Goal: Task Accomplishment & Management: Manage account settings

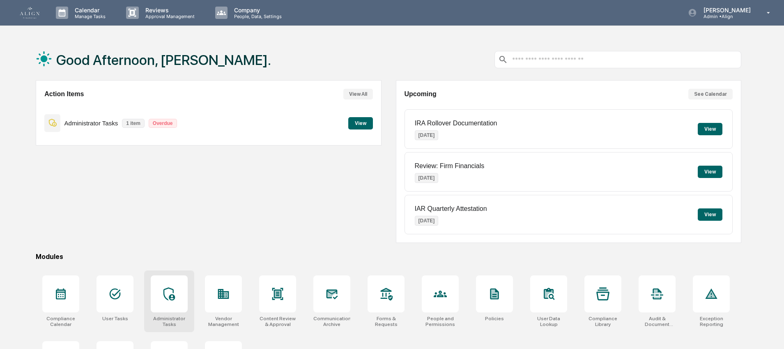
click at [162, 291] on div at bounding box center [169, 293] width 37 height 37
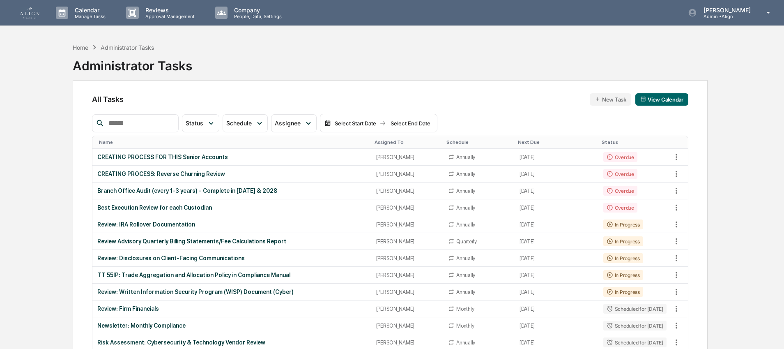
click at [138, 122] on input "text" at bounding box center [140, 123] width 70 height 11
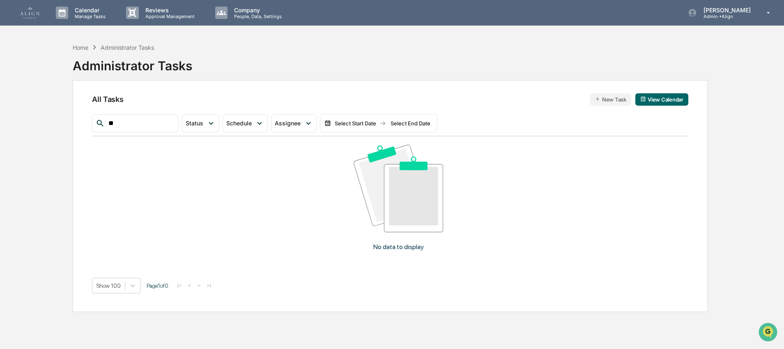
type input "*"
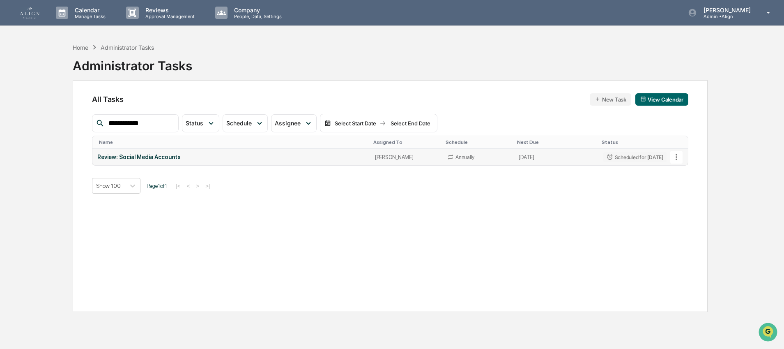
type input "**********"
click at [146, 157] on div "Review: Social Media Accounts" at bounding box center [231, 157] width 268 height 7
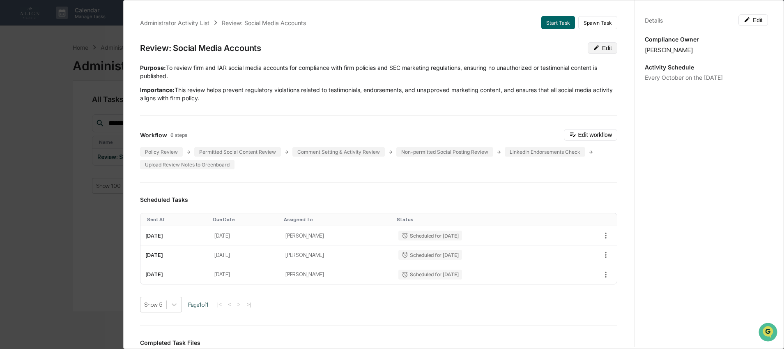
click at [594, 47] on icon at bounding box center [596, 47] width 5 height 5
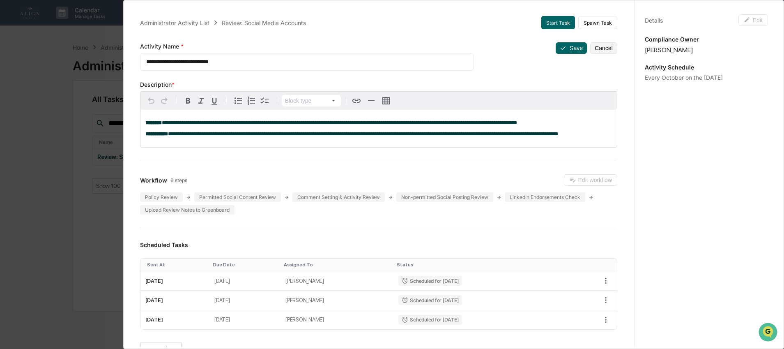
click at [604, 147] on div "**********" at bounding box center [378, 128] width 476 height 37
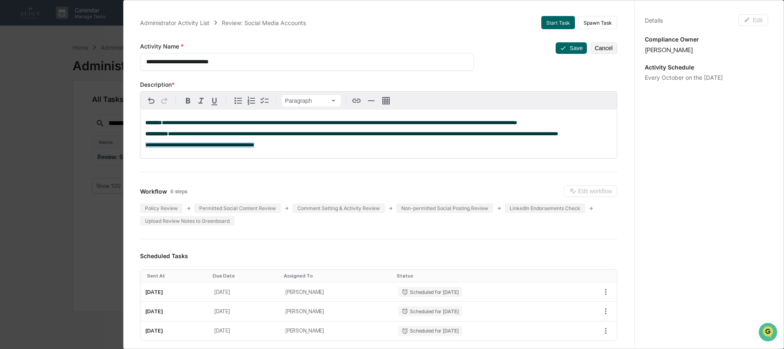
drag, startPoint x: 283, startPoint y: 156, endPoint x: 292, endPoint y: 165, distance: 12.2
click at [292, 158] on div "**********" at bounding box center [378, 134] width 476 height 48
click at [190, 99] on icon "button" at bounding box center [188, 101] width 10 height 10
click at [200, 99] on icon "button" at bounding box center [200, 101] width 5 height 6
click at [210, 99] on icon "button" at bounding box center [214, 102] width 10 height 10
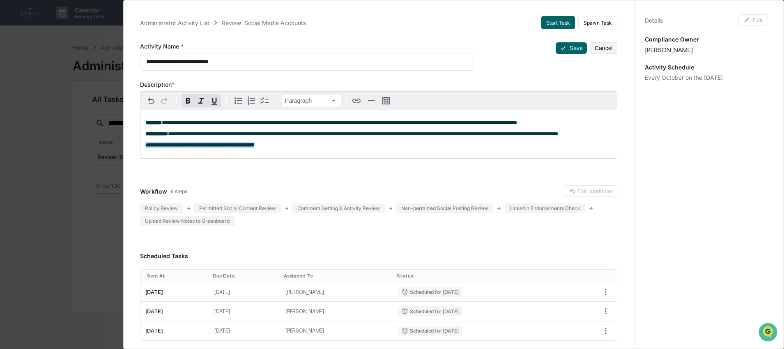
click at [322, 158] on div "**********" at bounding box center [378, 134] width 476 height 48
click at [568, 48] on button "Save" at bounding box center [571, 48] width 31 height 12
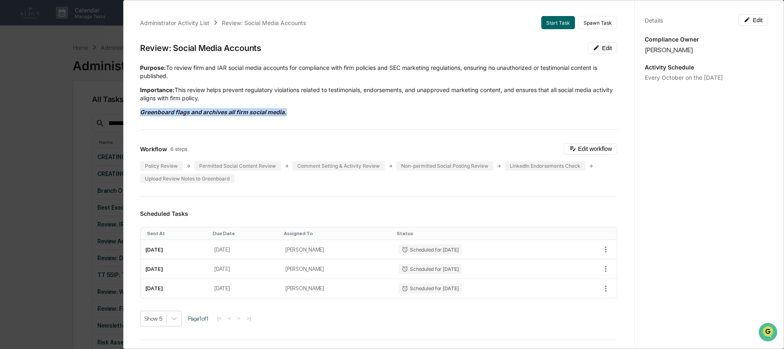
drag, startPoint x: 286, startPoint y: 112, endPoint x: 138, endPoint y: 113, distance: 148.7
click at [138, 113] on div "Administrator Activity List Review: Social Media Accounts Start Task Spawn Task…" at bounding box center [378, 306] width 497 height 601
copy u "Greenboard flags and archives all firm social media."
click at [530, 129] on hr at bounding box center [378, 129] width 477 height 0
click at [587, 148] on button "Edit workflow" at bounding box center [590, 149] width 53 height 12
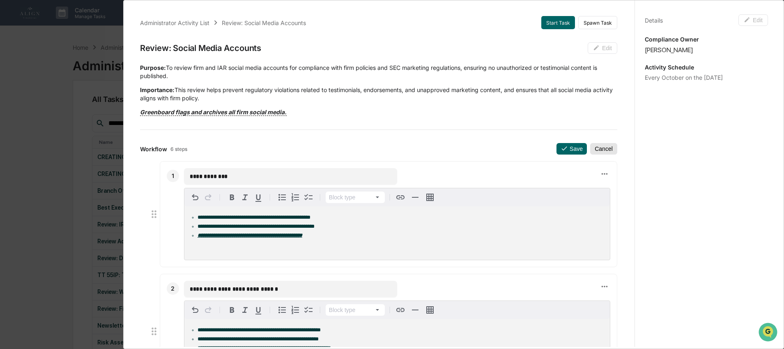
click at [594, 147] on button "Cancel" at bounding box center [603, 149] width 27 height 12
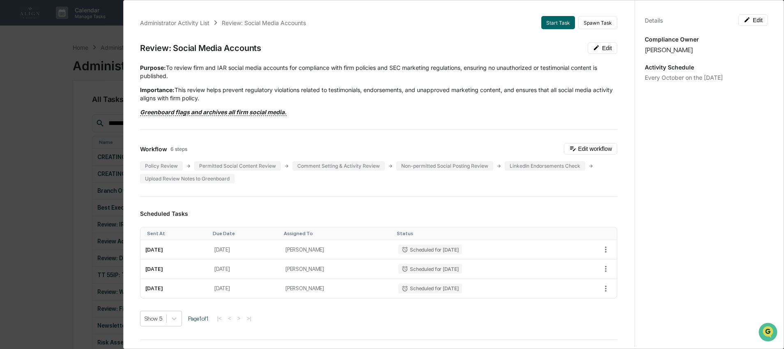
click at [63, 55] on div "Administrator Activity List Review: Social Media Accounts Start Task Spawn Task…" at bounding box center [392, 174] width 784 height 349
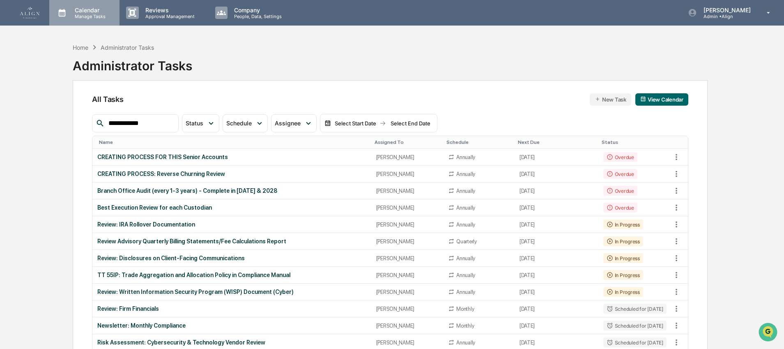
click at [78, 16] on p "Manage Tasks" at bounding box center [88, 17] width 41 height 6
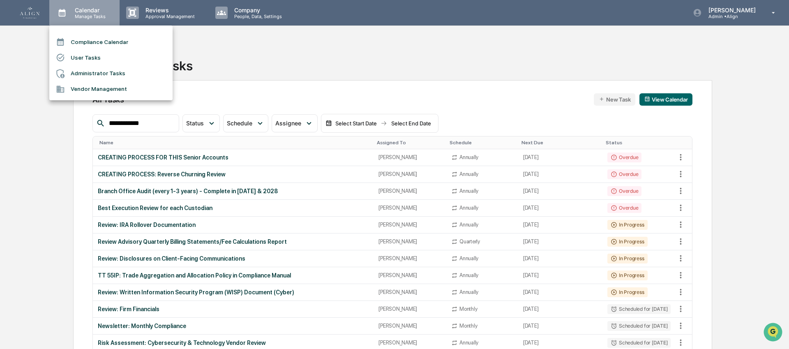
click at [78, 16] on div at bounding box center [394, 174] width 789 height 349
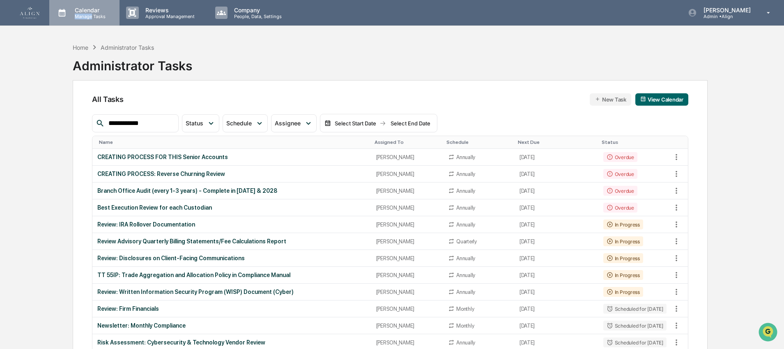
click at [78, 16] on p "Manage Tasks" at bounding box center [88, 17] width 41 height 6
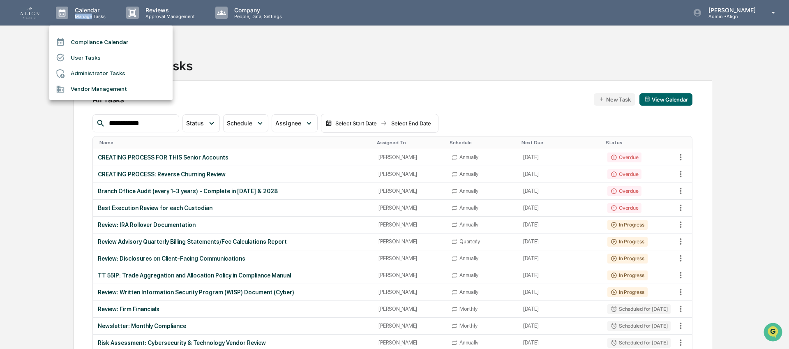
click at [83, 67] on li "Administrator Tasks" at bounding box center [110, 74] width 123 height 16
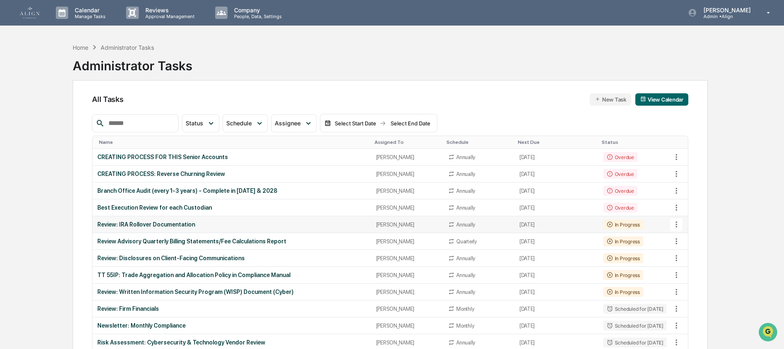
click at [207, 226] on div "Review: IRA Rollover Documentation" at bounding box center [231, 224] width 269 height 7
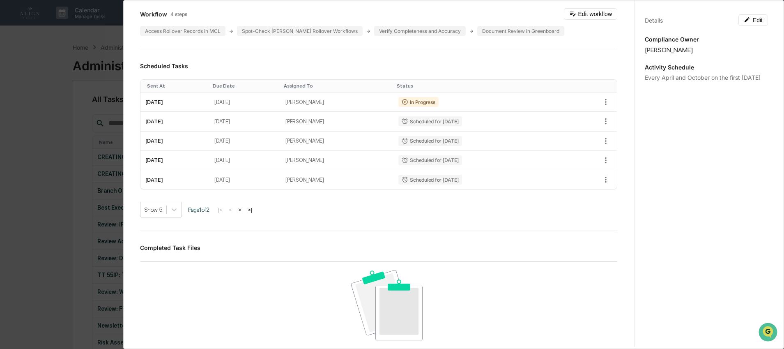
scroll to position [296, 0]
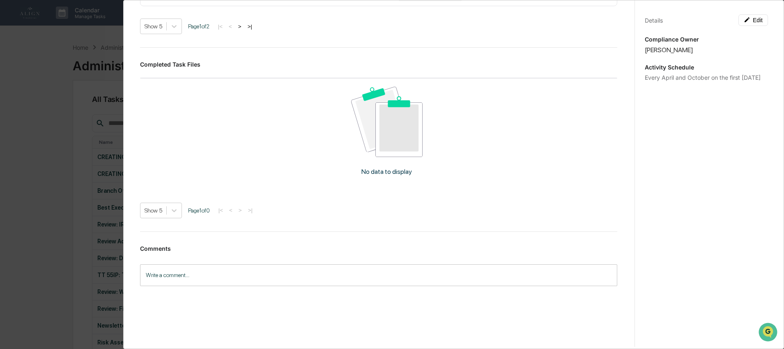
click at [76, 182] on div "Administrator Activity List Review: IRA Rollover Documentation Continue Task Sp…" at bounding box center [392, 174] width 784 height 349
